Goal: Information Seeking & Learning: Learn about a topic

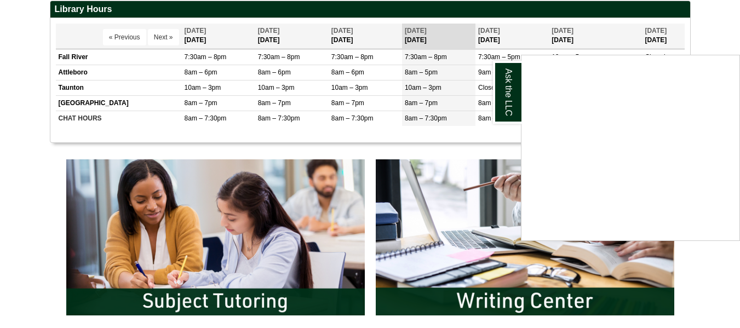
scroll to position [436, 0]
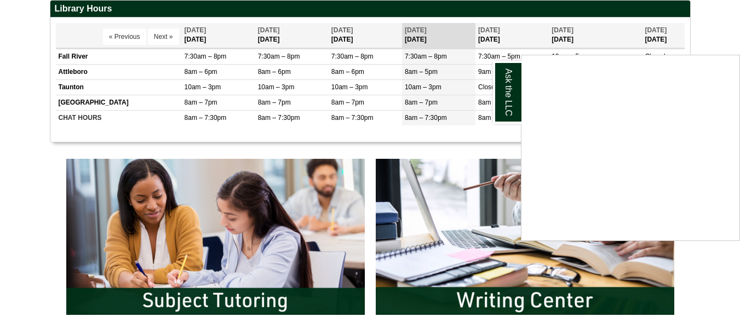
click at [728, 256] on div "Ask the LLC" at bounding box center [370, 164] width 740 height 328
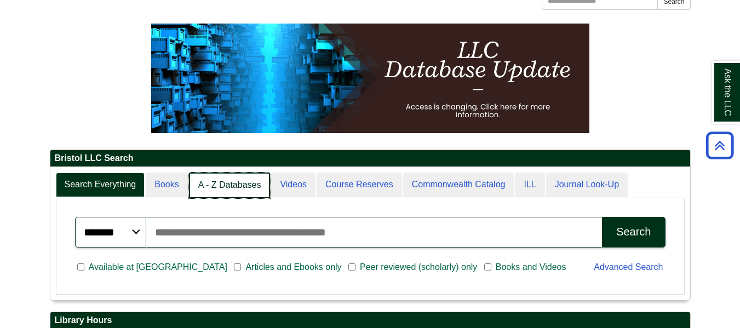
scroll to position [5, 5]
click at [260, 192] on link "A - Z Databases" at bounding box center [230, 186] width 82 height 26
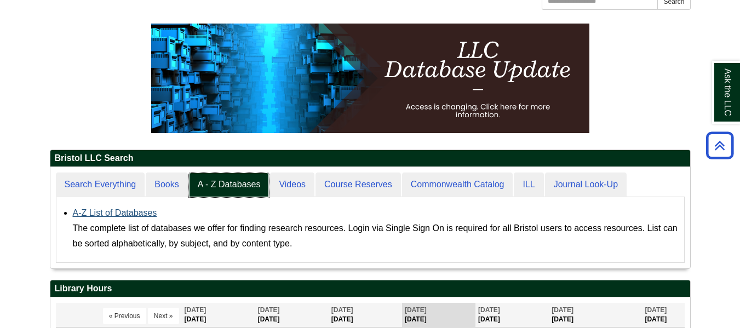
scroll to position [101, 640]
click at [129, 213] on link "A-Z List of Databases" at bounding box center [115, 212] width 84 height 9
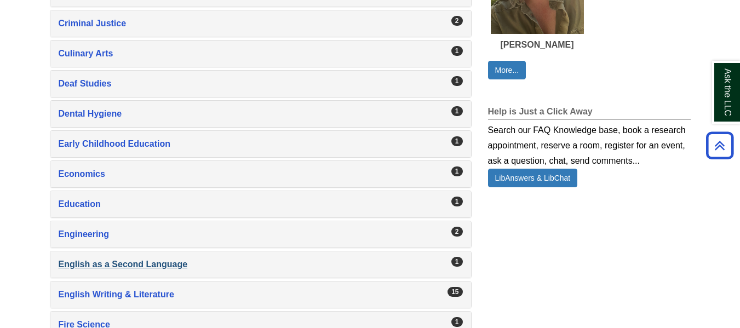
scroll to position [794, 0]
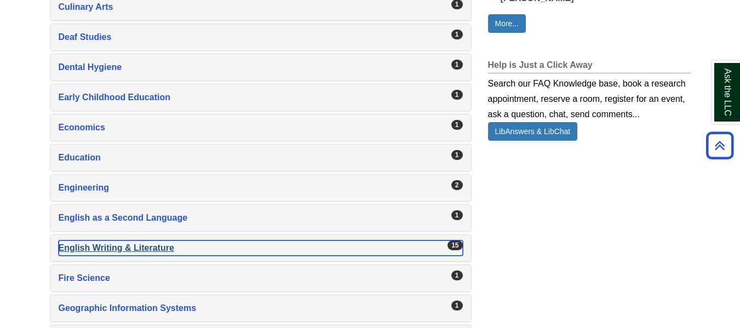
click at [139, 247] on div "English Writing & Literature , 15 guides" at bounding box center [261, 248] width 404 height 15
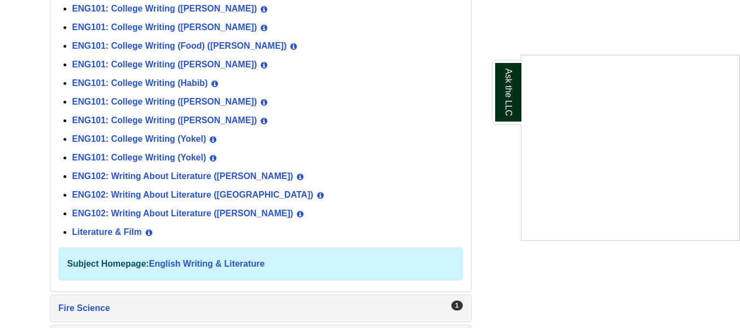
scroll to position [1102, 0]
click at [230, 264] on div "Ask the LLC" at bounding box center [370, 164] width 740 height 328
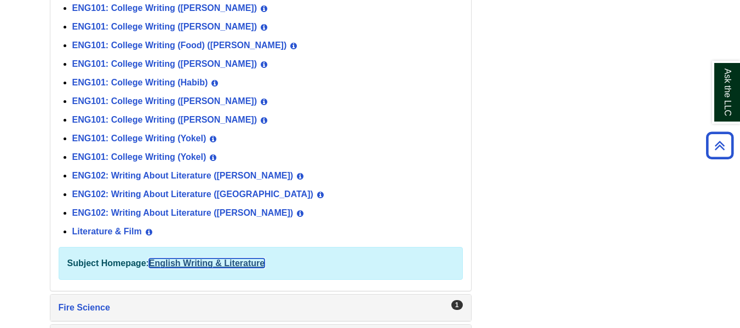
drag, startPoint x: 230, startPoint y: 264, endPoint x: 201, endPoint y: 262, distance: 29.1
click at [201, 262] on link "English Writing & Literature" at bounding box center [207, 263] width 116 height 9
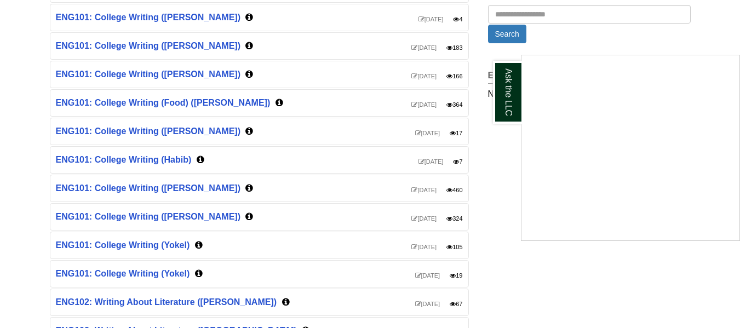
scroll to position [264, 0]
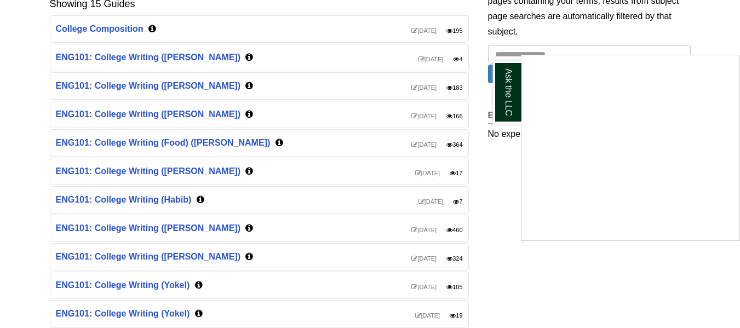
click at [123, 25] on div "Ask the LLC" at bounding box center [370, 164] width 740 height 328
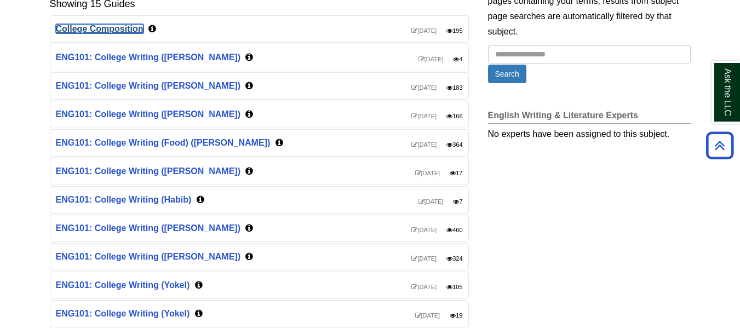
click at [129, 27] on link "College Composition" at bounding box center [100, 28] width 88 height 9
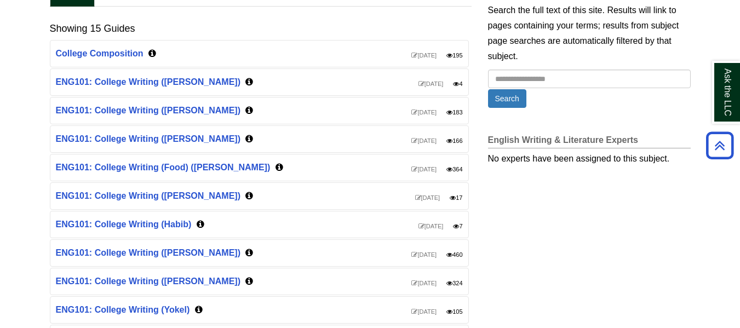
scroll to position [240, 0]
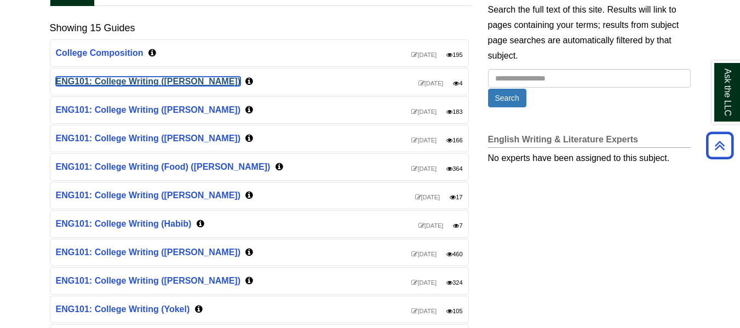
click at [178, 81] on link "ENG101: College Writing (Anderson)" at bounding box center [148, 81] width 185 height 9
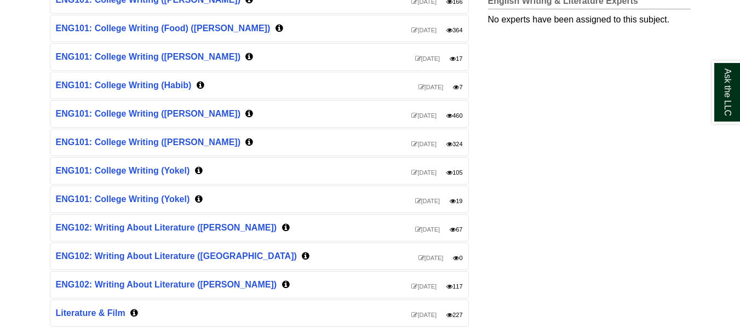
scroll to position [423, 0]
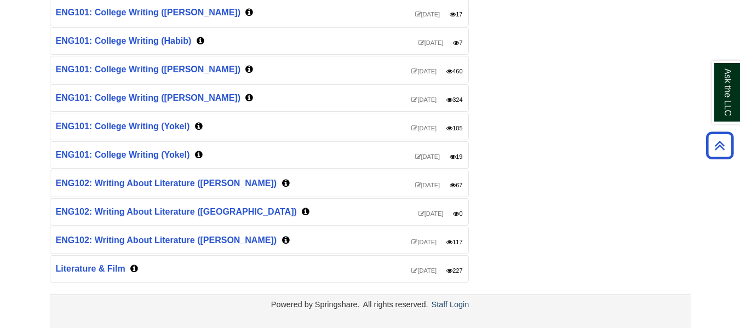
click at [445, 309] on div "Powered by Springshare. All rights reserved. Staff Login" at bounding box center [370, 305] width 641 height 14
click at [443, 303] on link "Staff Login" at bounding box center [451, 304] width 38 height 9
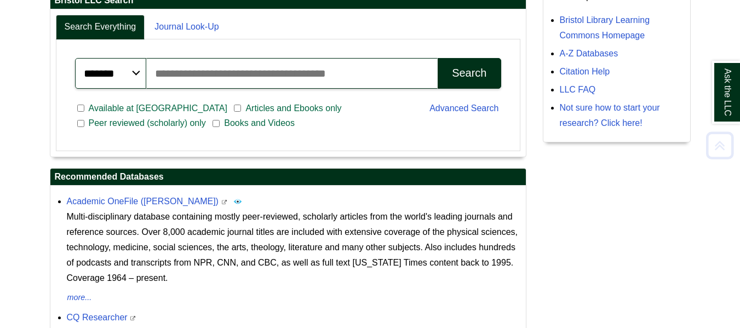
scroll to position [281, 0]
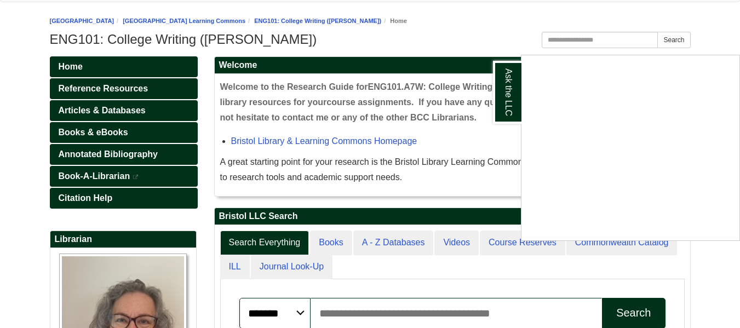
scroll to position [106, 0]
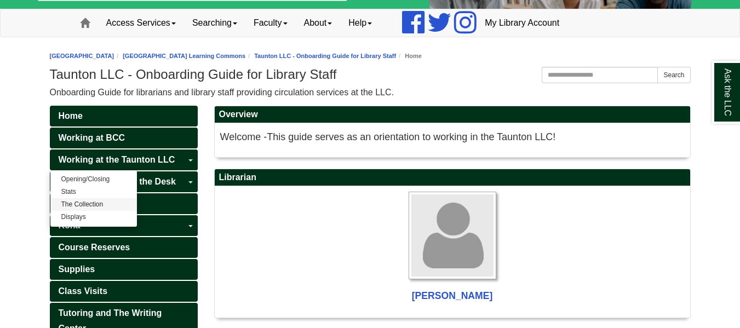
scroll to position [72, 0]
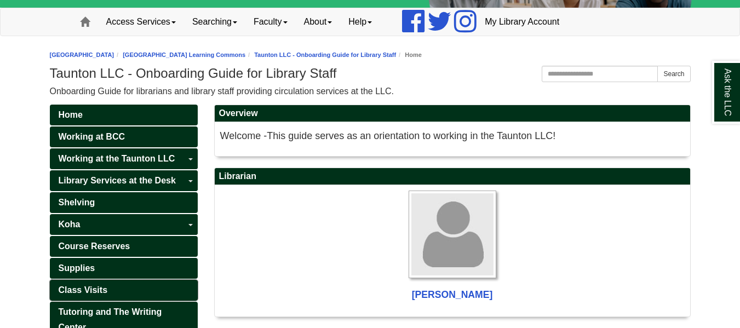
click at [107, 286] on span "Class Visits" at bounding box center [83, 289] width 49 height 9
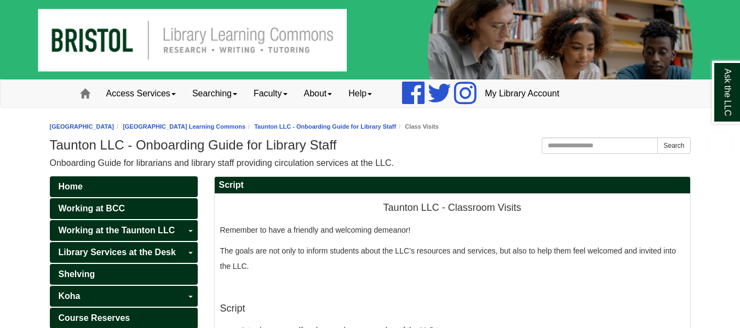
scroll to position [178, 0]
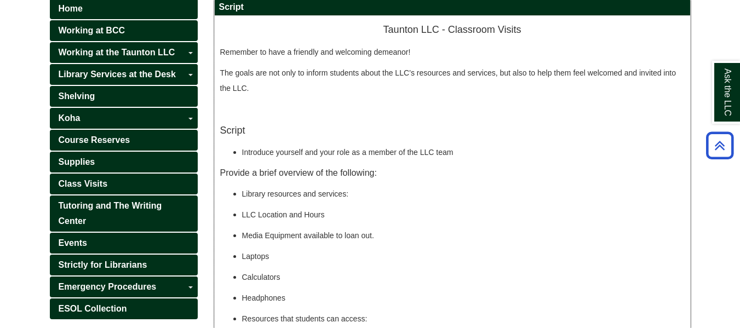
drag, startPoint x: 236, startPoint y: 140, endPoint x: 351, endPoint y: 261, distance: 167.4
click at [365, 151] on span "Introduce yourself and your role as a member of the LLC team" at bounding box center [348, 152] width 212 height 9
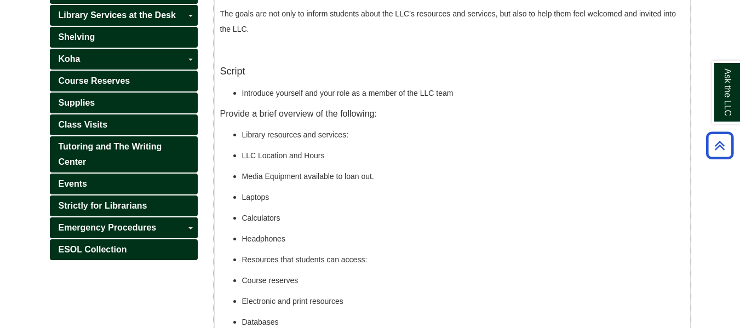
scroll to position [238, 0]
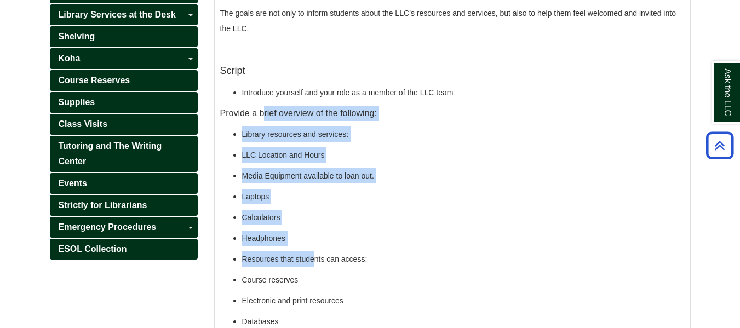
drag, startPoint x: 262, startPoint y: 117, endPoint x: 316, endPoint y: 263, distance: 155.1
click at [316, 263] on div "Taunton LLC - Classroom Visits Remember to have a friendly and welcoming demean…" at bounding box center [452, 304] width 465 height 685
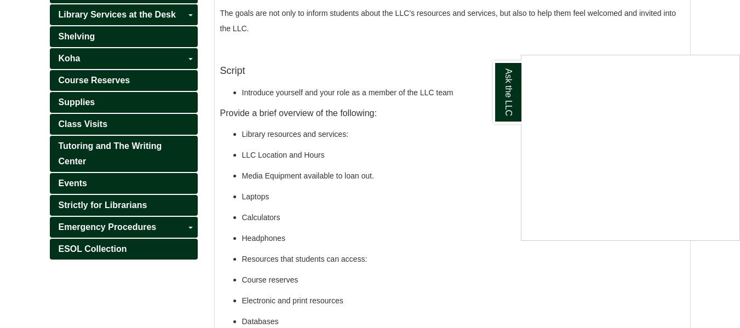
drag, startPoint x: 316, startPoint y: 263, endPoint x: 272, endPoint y: 281, distance: 46.7
click at [272, 281] on div "Ask the LLC" at bounding box center [370, 164] width 740 height 328
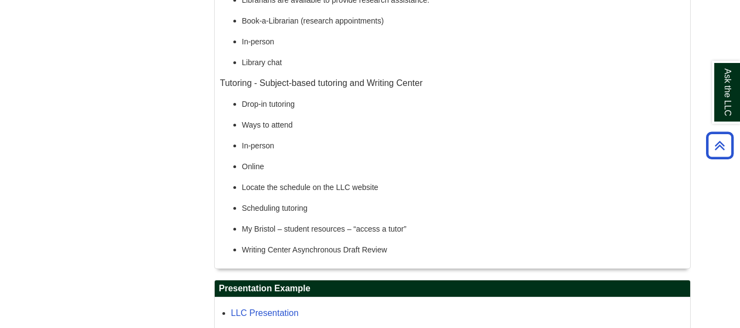
scroll to position [621, 0]
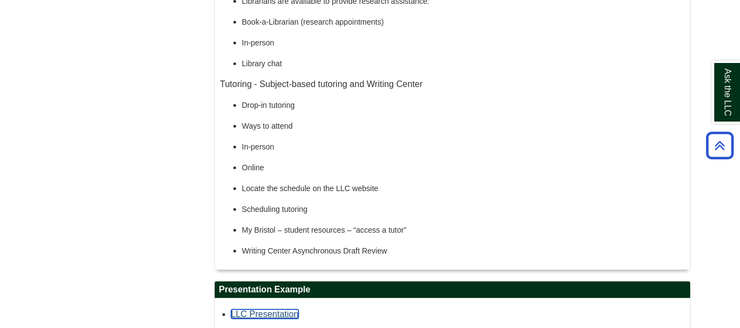
click at [279, 316] on link "LLC Presentation" at bounding box center [265, 314] width 68 height 9
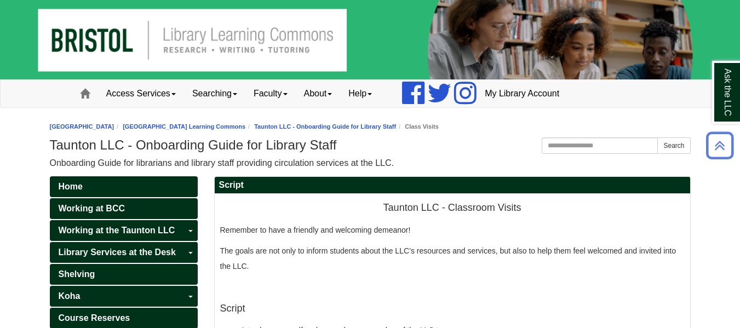
scroll to position [10, 0]
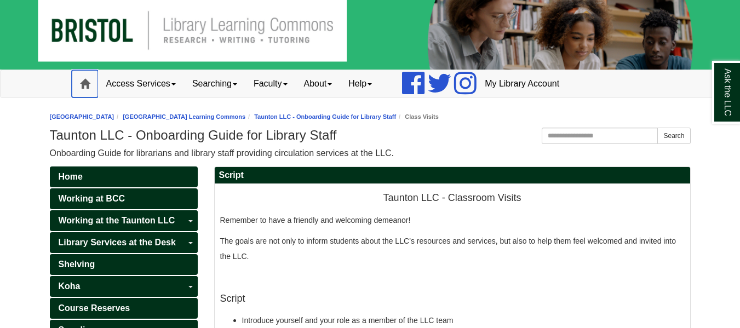
click at [91, 71] on link "Home" at bounding box center [85, 83] width 26 height 27
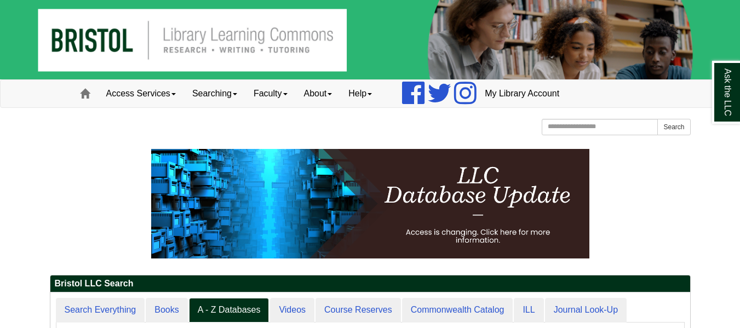
click at [134, 36] on img at bounding box center [370, 39] width 740 height 79
click at [97, 83] on link "Home" at bounding box center [85, 93] width 26 height 27
click at [89, 89] on span at bounding box center [85, 94] width 10 height 10
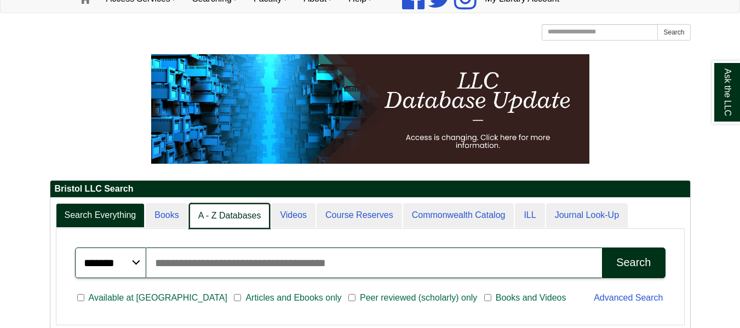
scroll to position [5, 5]
click at [239, 219] on link "A - Z Databases" at bounding box center [230, 216] width 82 height 26
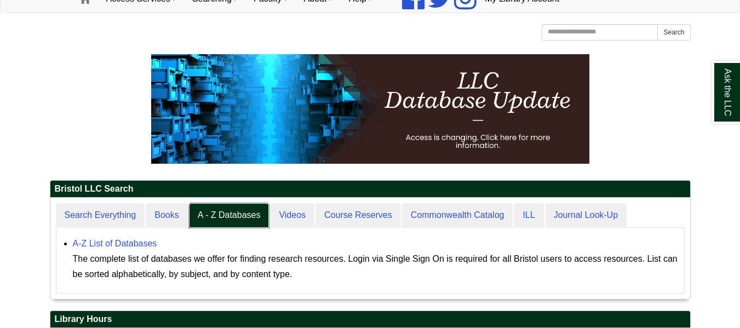
scroll to position [101, 640]
click at [140, 248] on div "A-Z List of Databases The complete list of databases we offer for finding resea…" at bounding box center [376, 259] width 606 height 46
click at [138, 244] on link "A-Z List of Databases" at bounding box center [115, 243] width 84 height 9
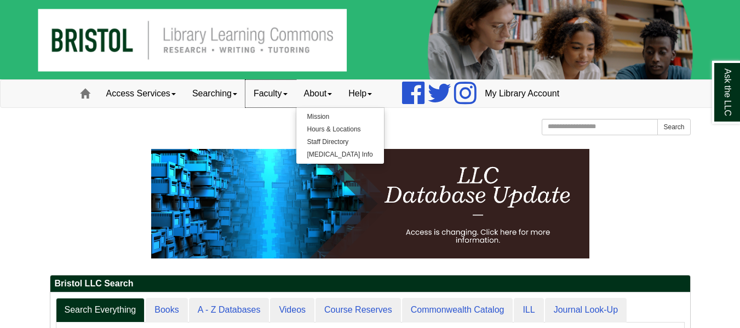
click at [253, 88] on link "Faculty" at bounding box center [270, 93] width 50 height 27
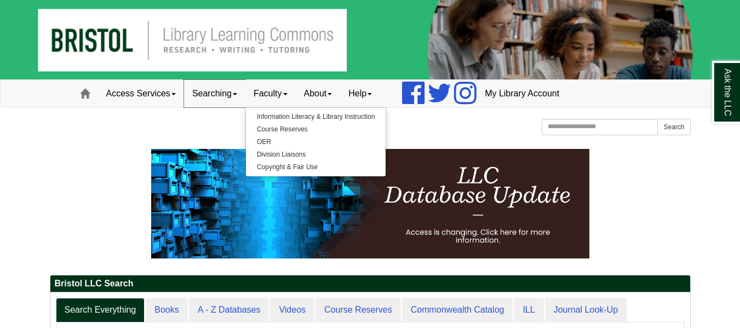
click at [244, 90] on link "Searching" at bounding box center [214, 93] width 61 height 27
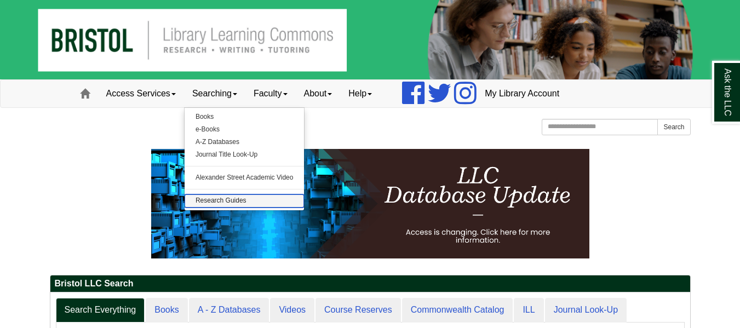
click at [240, 201] on link "Research Guides" at bounding box center [245, 201] width 120 height 13
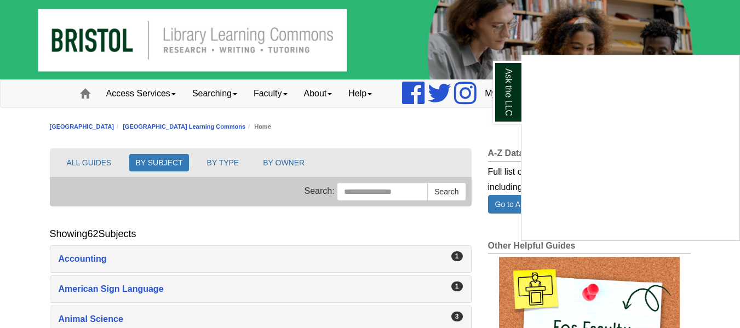
click at [356, 187] on div "Ask the LLC" at bounding box center [370, 164] width 740 height 328
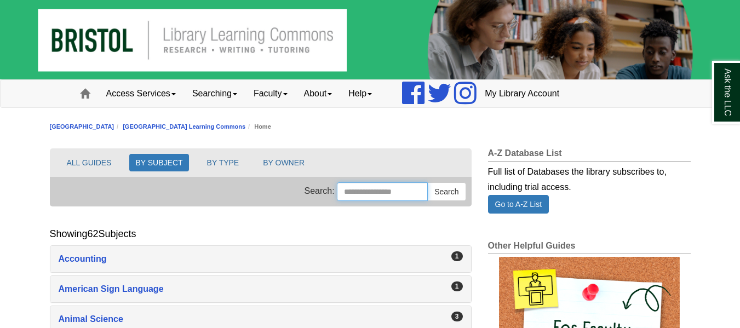
click at [363, 188] on input "Search this Group" at bounding box center [382, 191] width 91 height 19
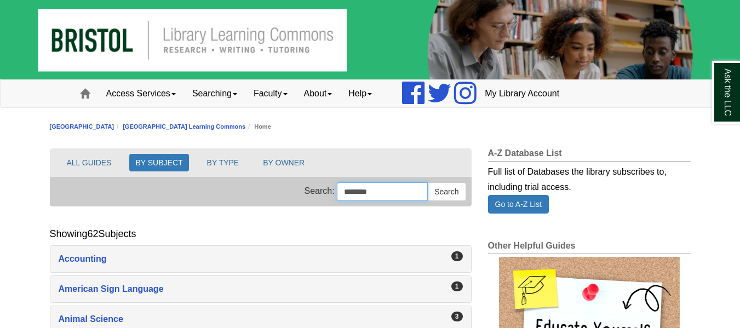
type input "********"
click at [427, 182] on button "Search" at bounding box center [446, 191] width 38 height 19
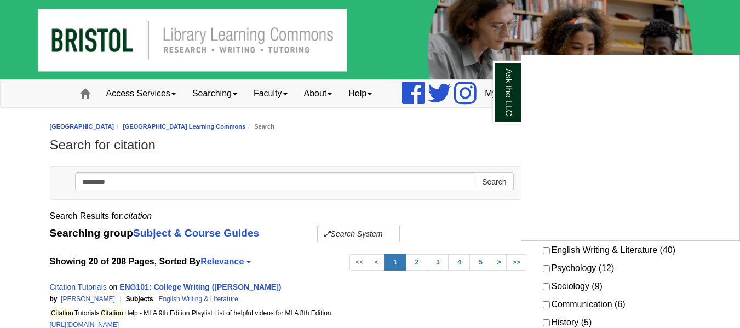
click at [68, 96] on div "Ask the LLC" at bounding box center [370, 164] width 740 height 328
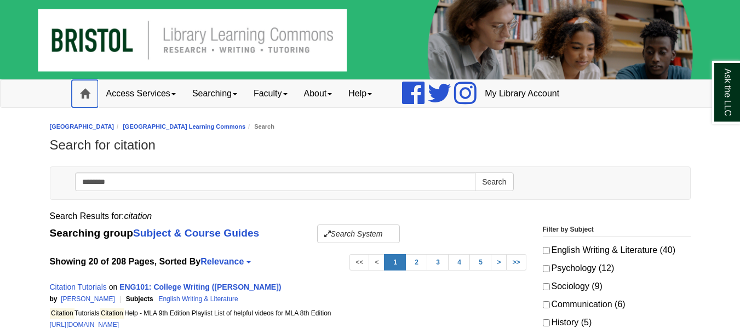
click at [76, 96] on link "Home" at bounding box center [85, 93] width 26 height 27
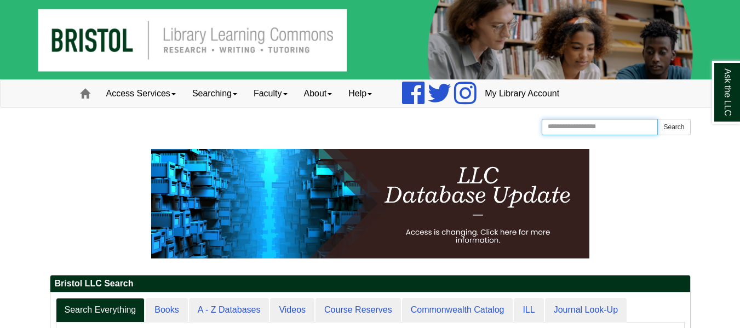
click at [578, 129] on input "Search the Website" at bounding box center [600, 127] width 117 height 16
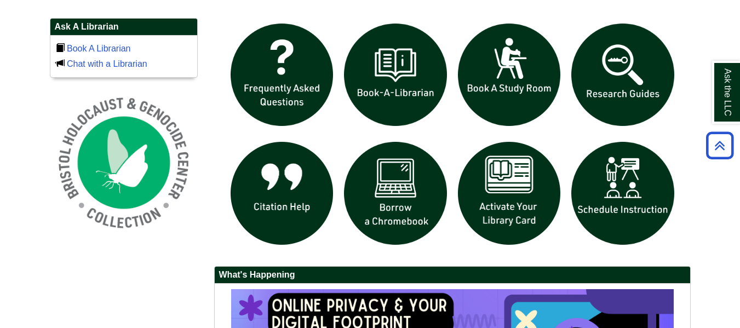
scroll to position [768, 0]
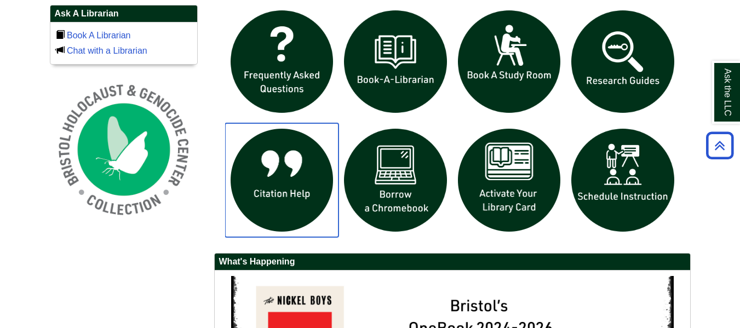
click at [292, 183] on img "slideshow" at bounding box center [282, 180] width 114 height 114
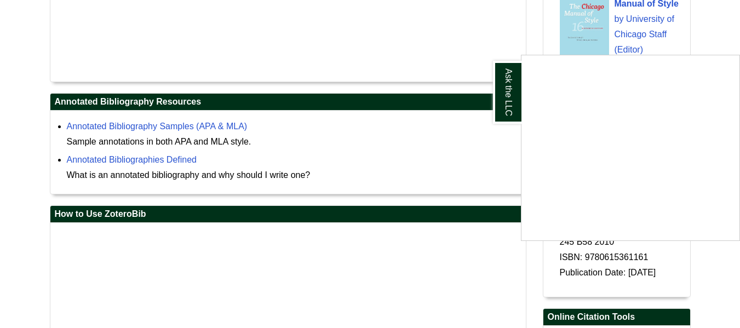
scroll to position [1481, 0]
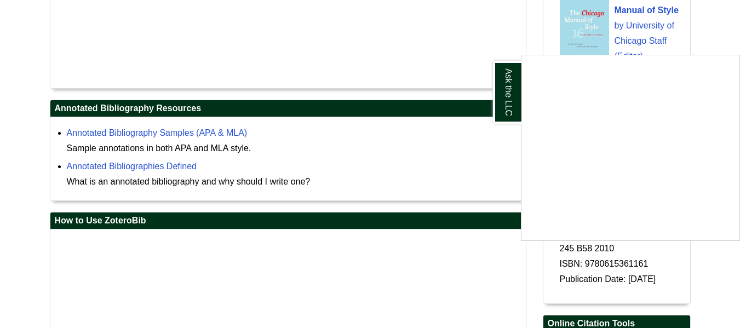
click at [377, 170] on div "Ask the LLC" at bounding box center [370, 164] width 740 height 328
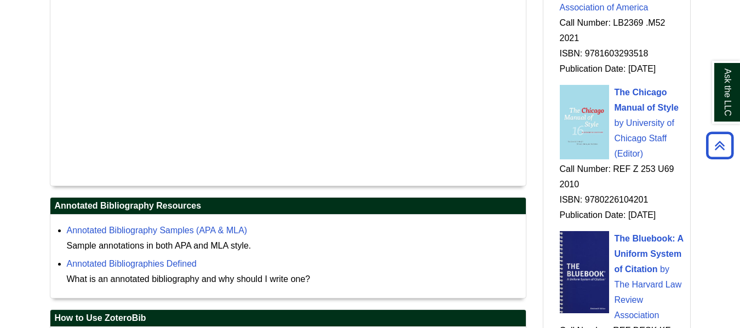
scroll to position [1546, 0]
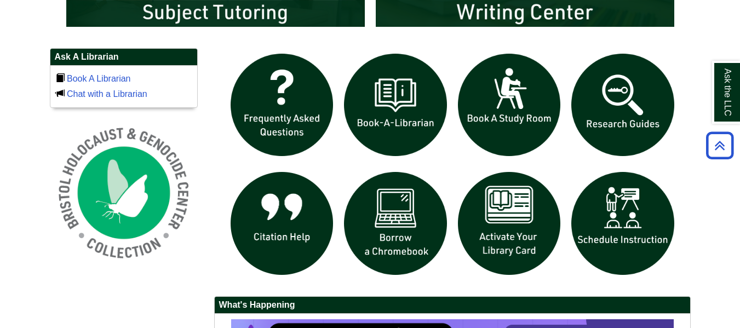
scroll to position [727, 0]
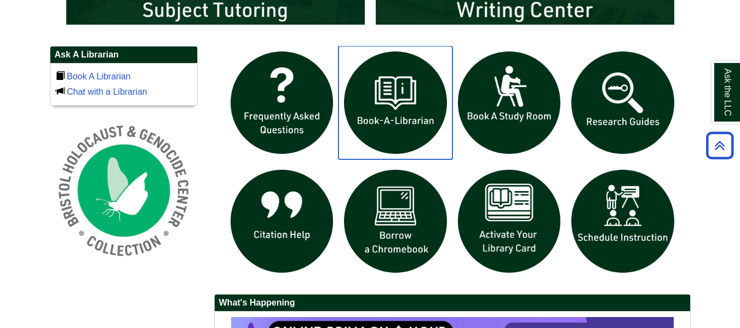
click at [401, 102] on img "slideshow" at bounding box center [396, 103] width 114 height 114
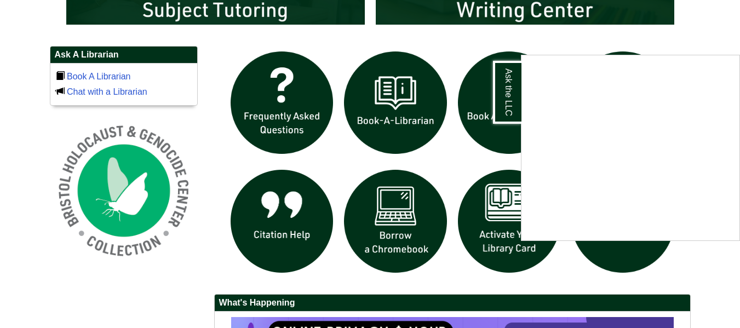
click at [738, 31] on div "Ask the LLC" at bounding box center [370, 164] width 740 height 328
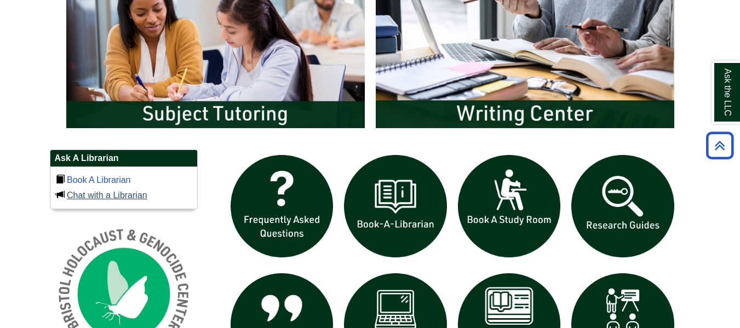
scroll to position [564, 0]
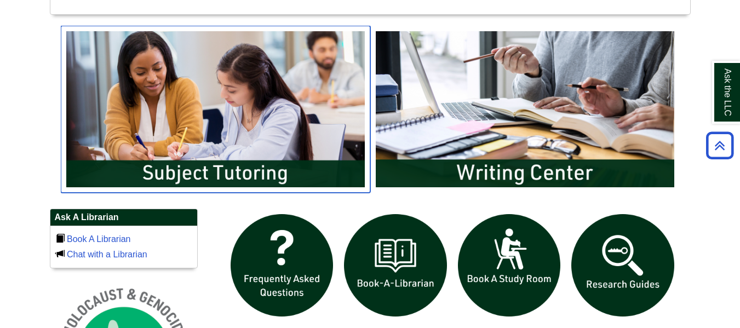
click at [146, 163] on img "slideshow" at bounding box center [216, 109] width 310 height 167
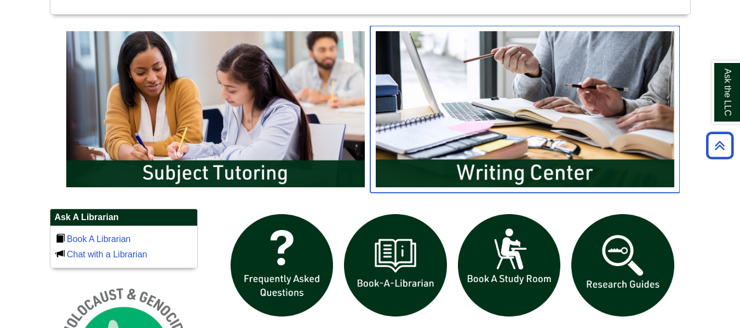
click at [537, 163] on img "slideshow" at bounding box center [525, 109] width 310 height 167
click at [468, 136] on img "slideshow" at bounding box center [525, 109] width 310 height 167
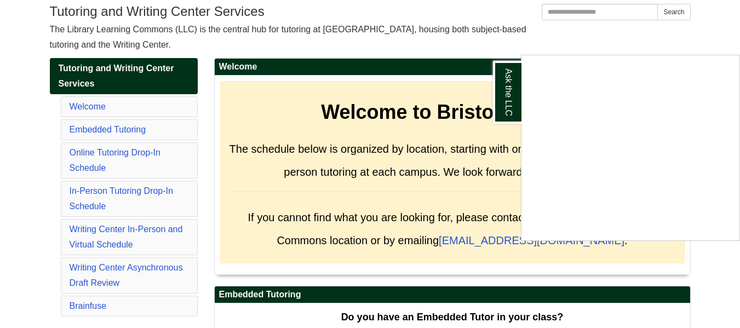
scroll to position [133, 0]
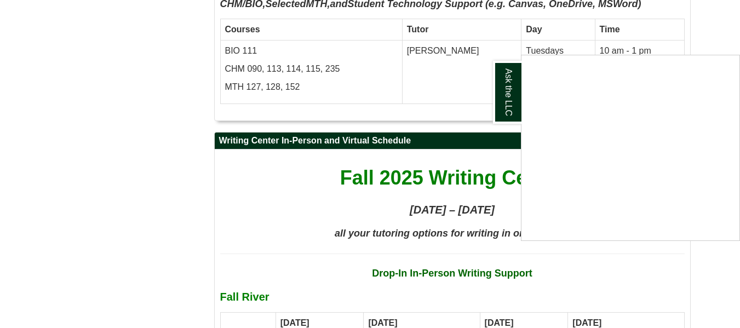
scroll to position [5749, 0]
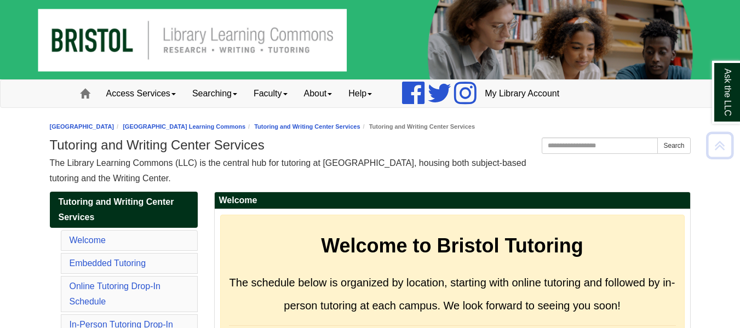
scroll to position [5787, 0]
